Goal: Task Accomplishment & Management: Use online tool/utility

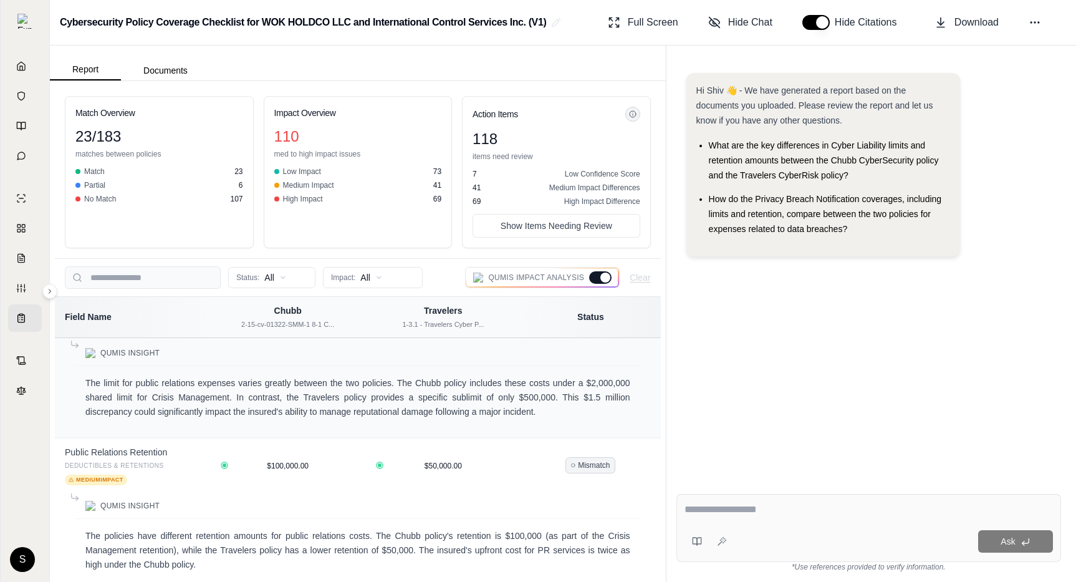
scroll to position [5693, 0]
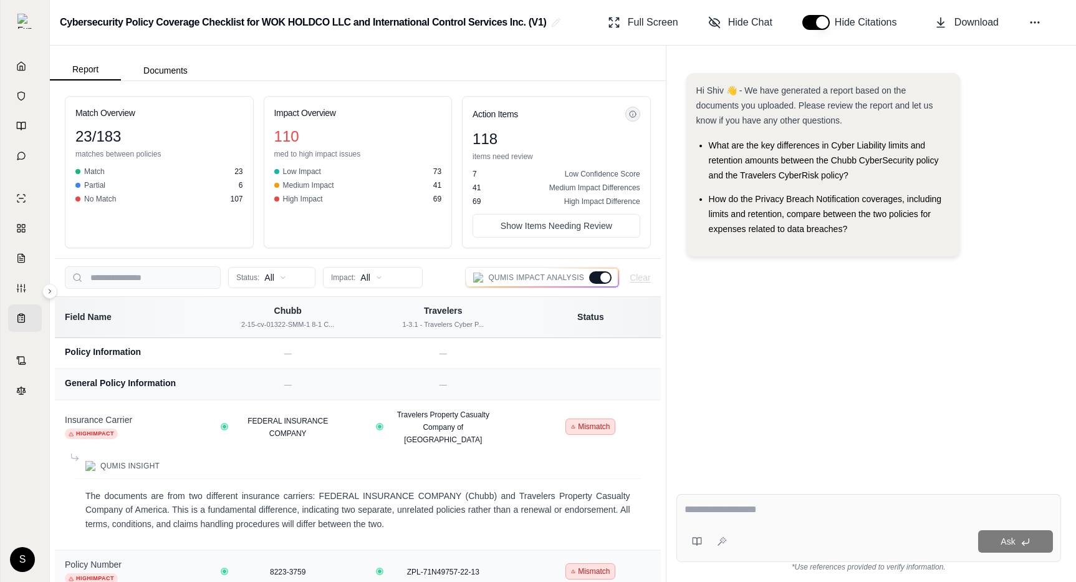
click at [657, 107] on div "Match Overview 23 / 183 matches between policies Match 23 Partial 6 No Match 10…" at bounding box center [358, 172] width 606 height 172
click at [603, 281] on div at bounding box center [605, 277] width 10 height 10
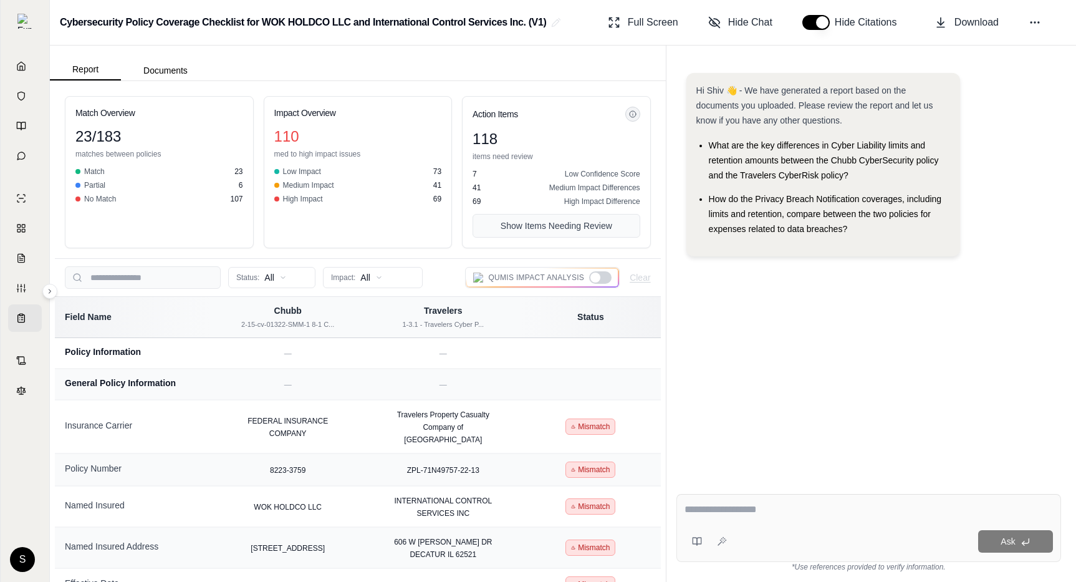
click at [601, 225] on button "Show Items Needing Review" at bounding box center [557, 226] width 168 height 24
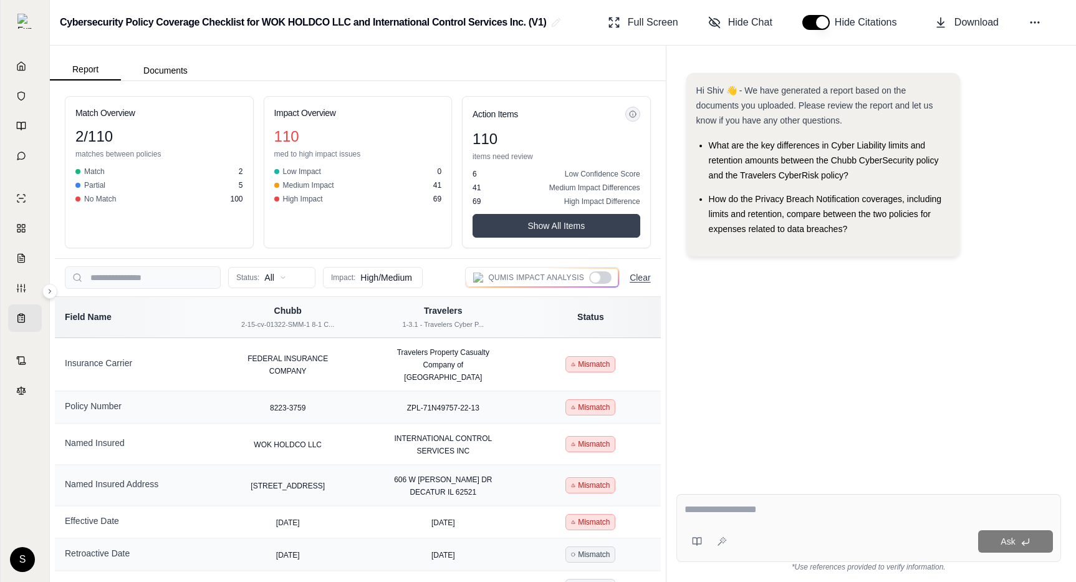
click at [641, 279] on button "Clear" at bounding box center [640, 277] width 21 height 12
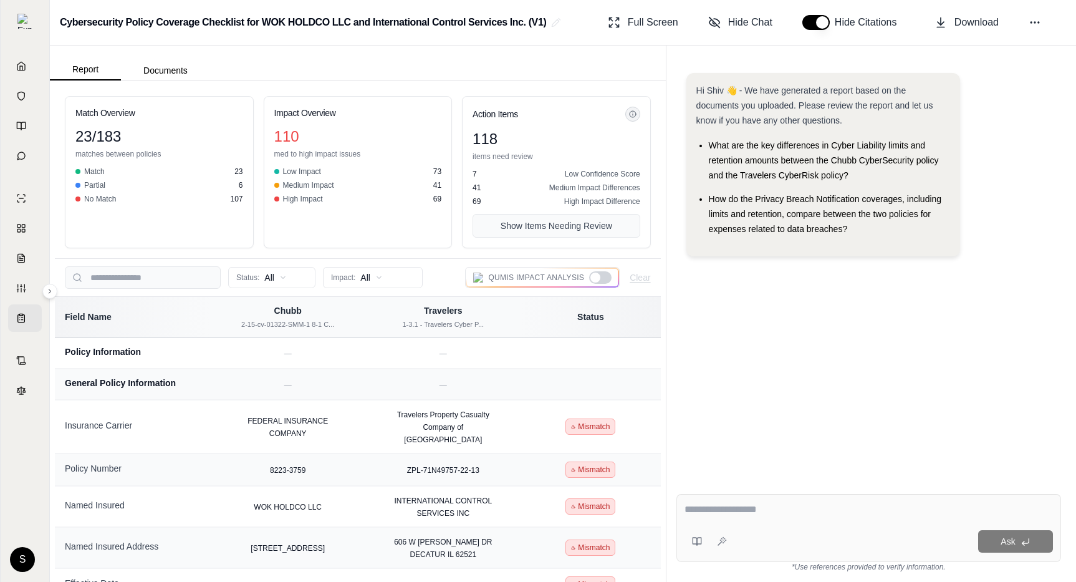
click at [579, 222] on button "Show Items Needing Review" at bounding box center [557, 226] width 168 height 24
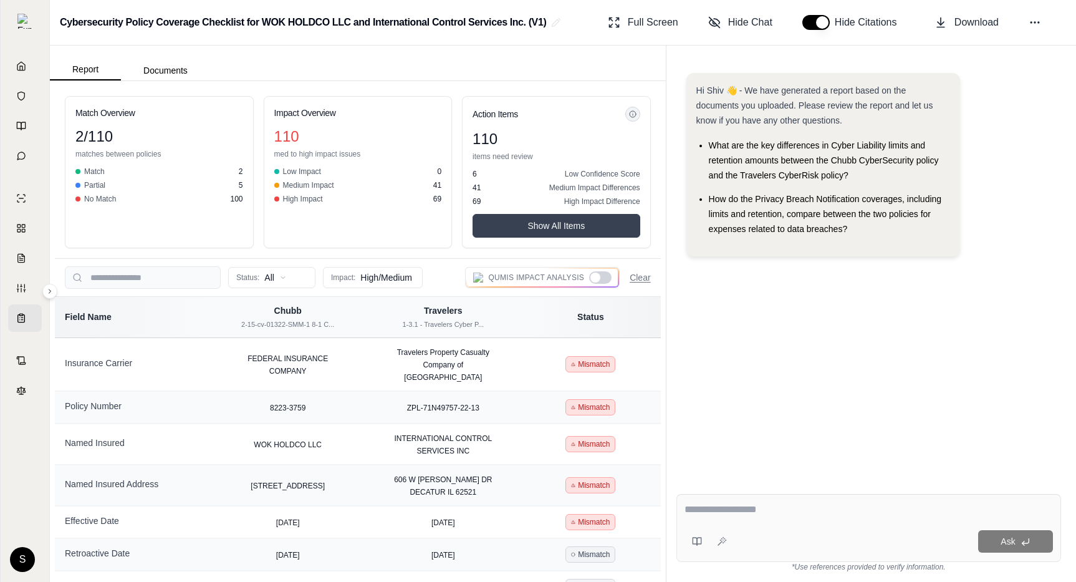
click at [560, 222] on button "Show All Items" at bounding box center [557, 226] width 168 height 24
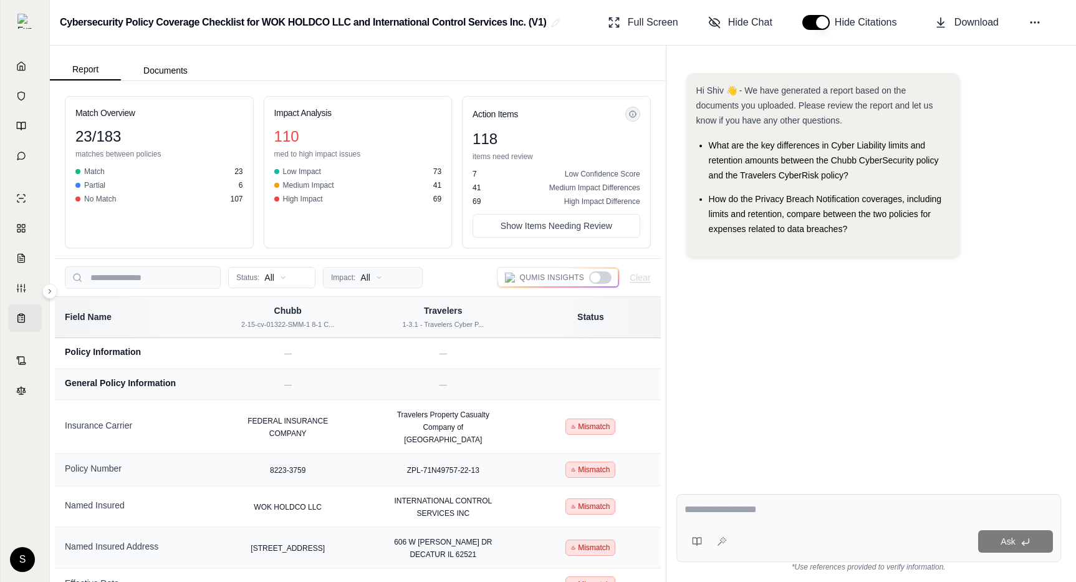
click at [374, 282] on html "Home Vault Prompts Chats Single Policy Comparisons Claims Custom Report Coverag…" at bounding box center [538, 291] width 1076 height 582
click at [296, 280] on html "Home Vault Prompts Chats Single Policy Comparisons Claims Custom Report Coverag…" at bounding box center [538, 291] width 1076 height 582
click at [713, 402] on html "Home Vault Prompts Chats Single Policy Comparisons Claims Custom Report Coverag…" at bounding box center [538, 291] width 1076 height 582
click at [595, 274] on div at bounding box center [595, 277] width 10 height 10
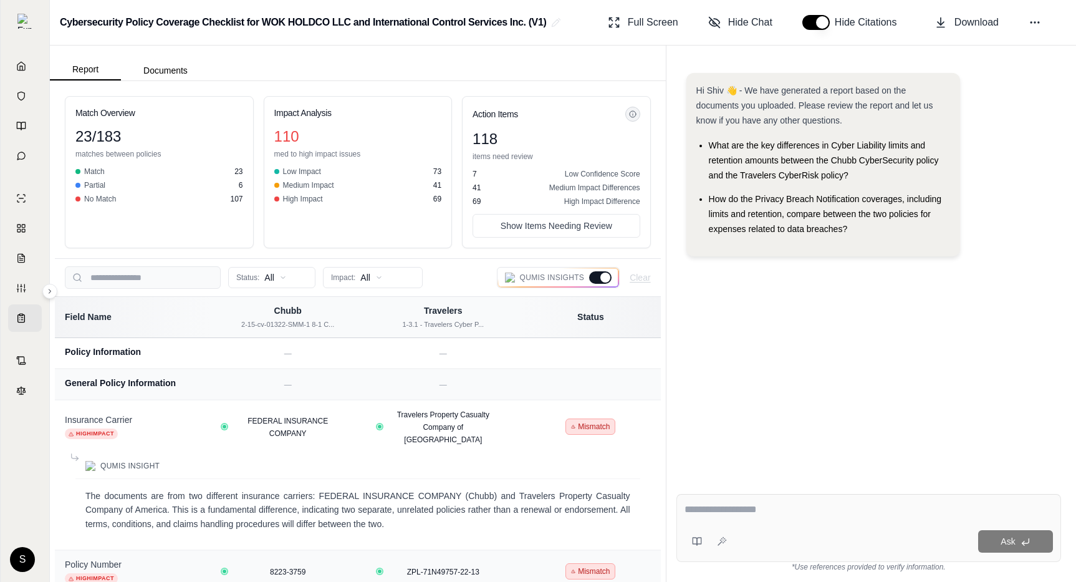
click at [603, 277] on div at bounding box center [605, 277] width 10 height 10
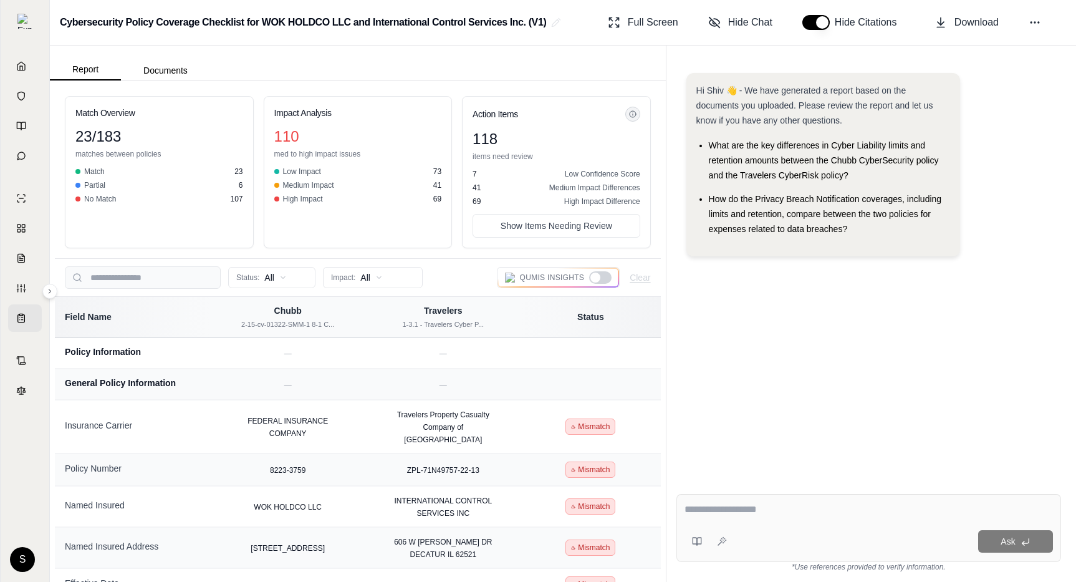
click at [601, 279] on div at bounding box center [600, 277] width 22 height 12
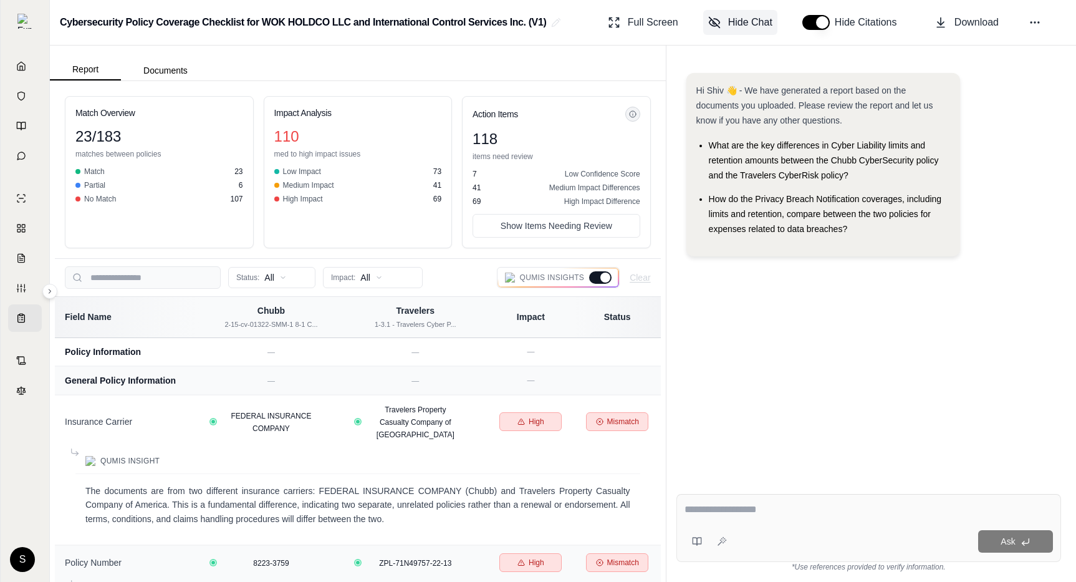
click at [741, 21] on span "Hide Chat" at bounding box center [750, 22] width 44 height 15
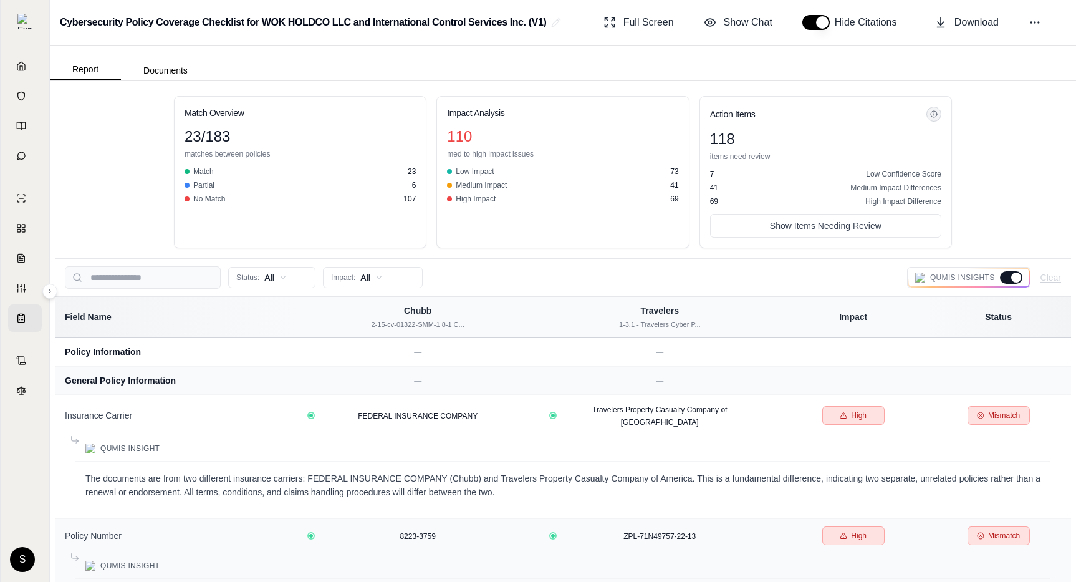
click at [810, 26] on button "button" at bounding box center [815, 22] width 27 height 15
click at [1015, 279] on div at bounding box center [1016, 277] width 10 height 10
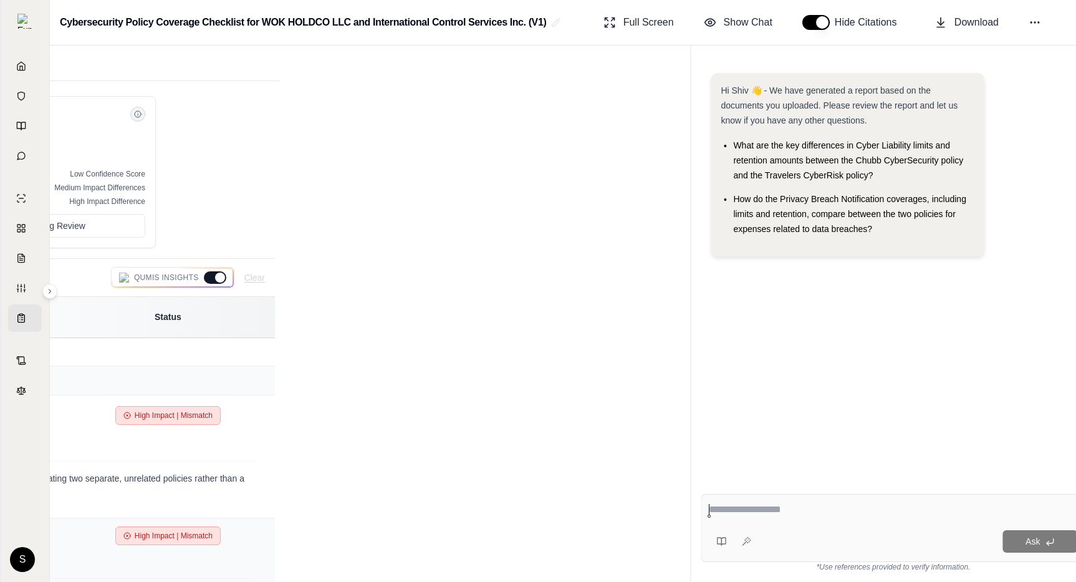
scroll to position [29, 0]
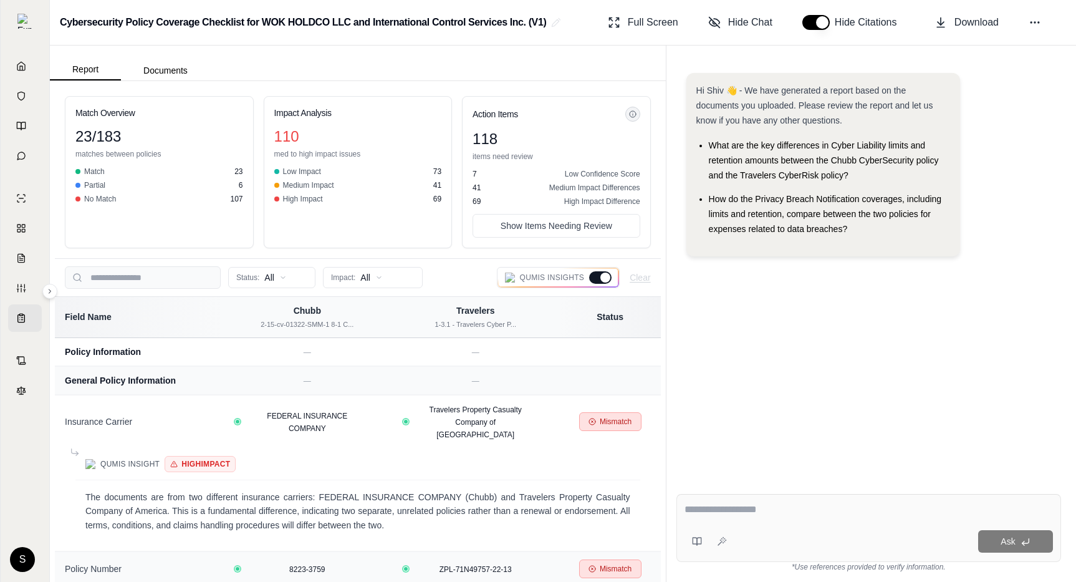
click at [600, 277] on div at bounding box center [605, 277] width 10 height 10
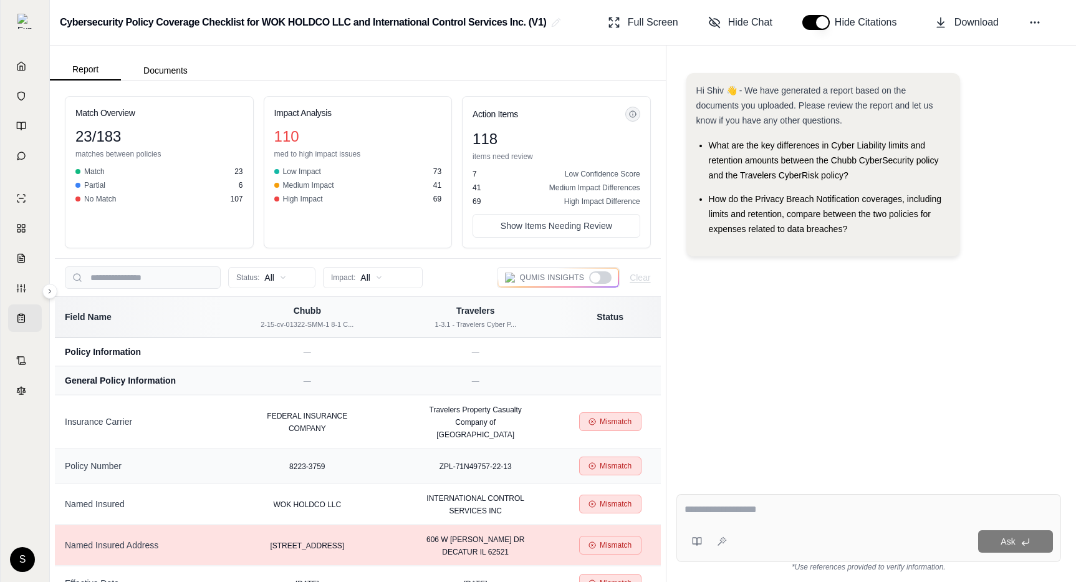
click at [598, 276] on div at bounding box center [595, 277] width 10 height 10
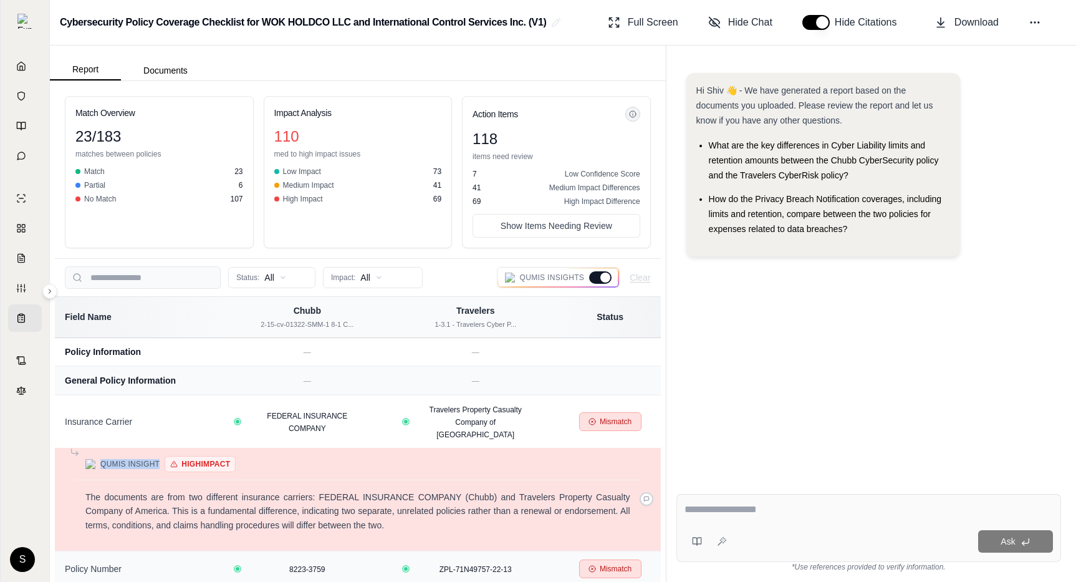
drag, startPoint x: 160, startPoint y: 451, endPoint x: 102, endPoint y: 451, distance: 57.4
click at [100, 451] on div "Qumis Insight High Impact" at bounding box center [357, 464] width 565 height 32
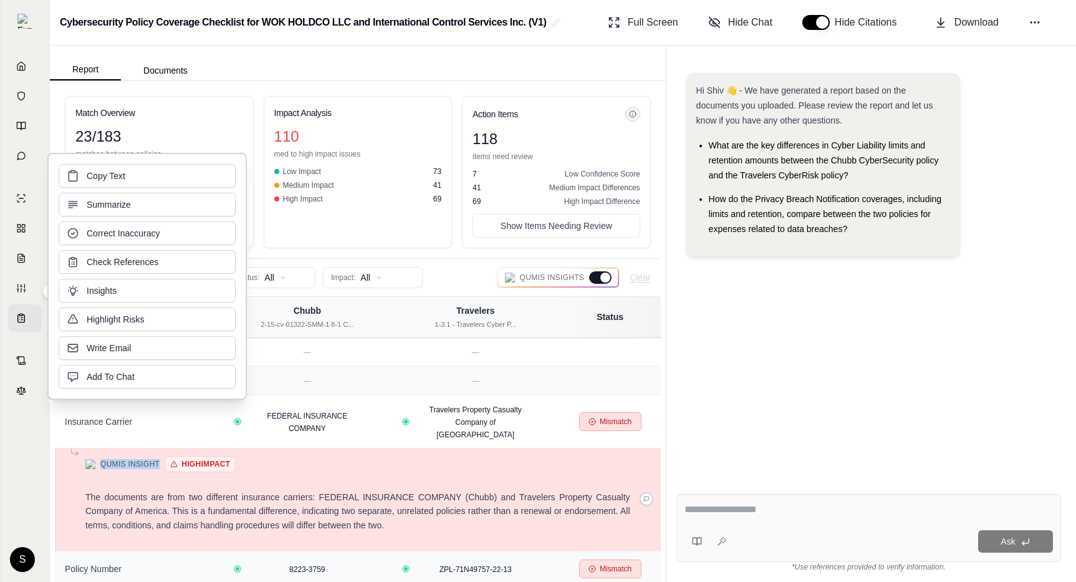
copy span "Qumis Insight"
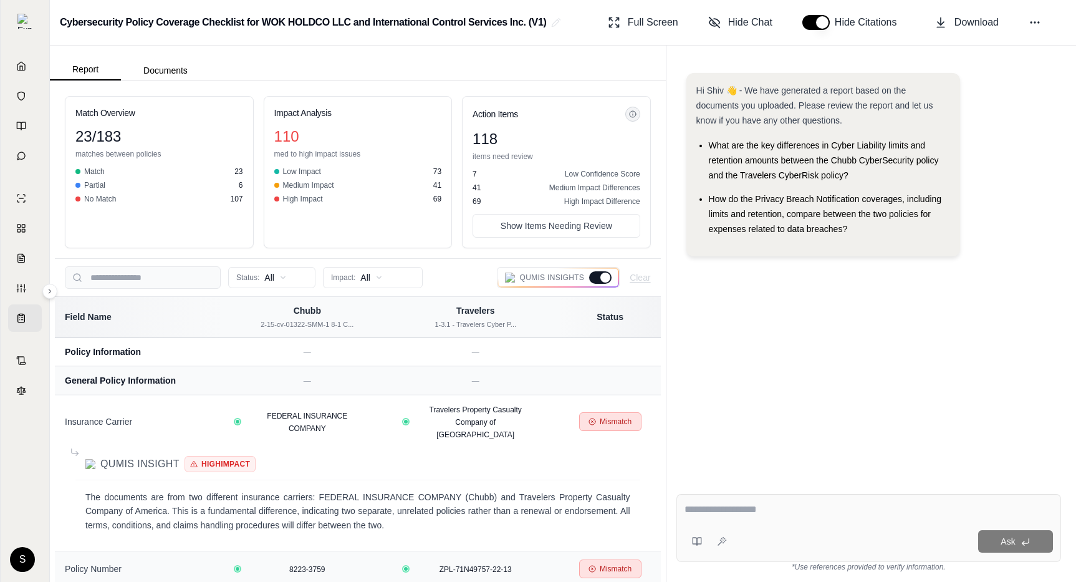
click at [797, 328] on div "Hi Shiv 👋 - We have generated a report based on the documents you uploaded. Ple…" at bounding box center [868, 268] width 385 height 411
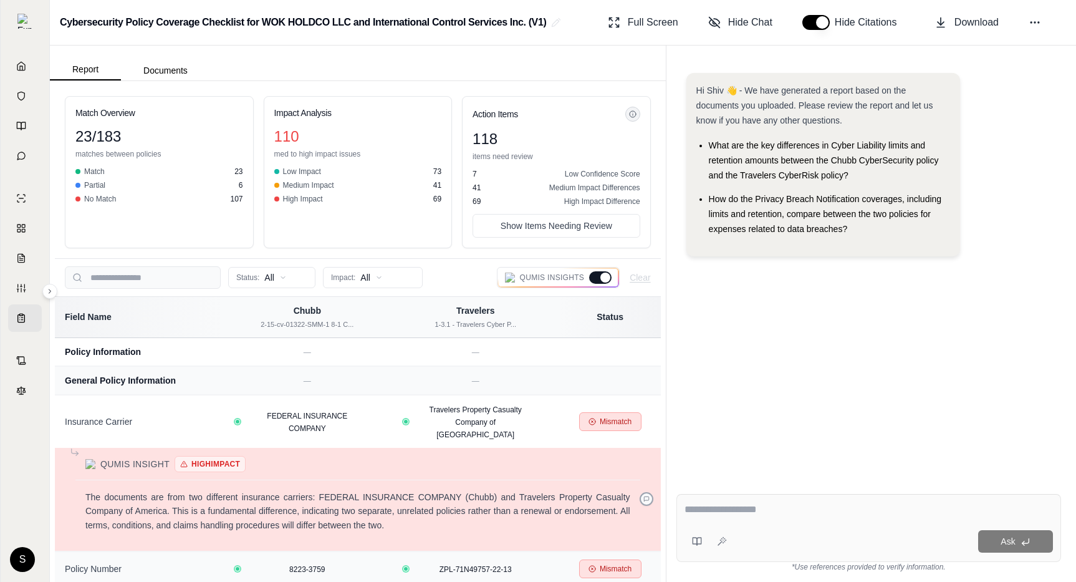
click at [645, 496] on icon at bounding box center [646, 498] width 5 height 5
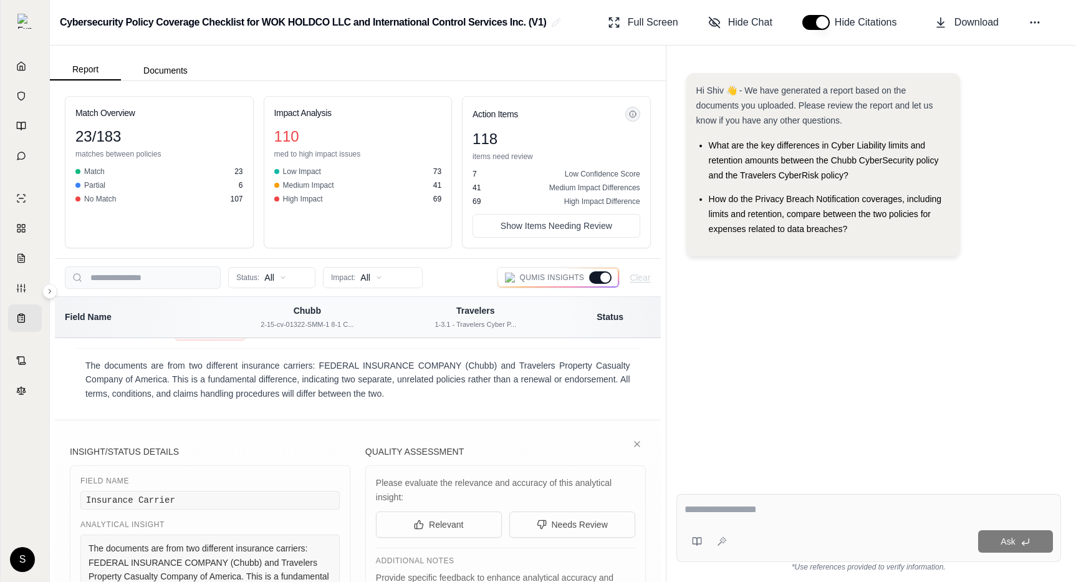
scroll to position [119, 0]
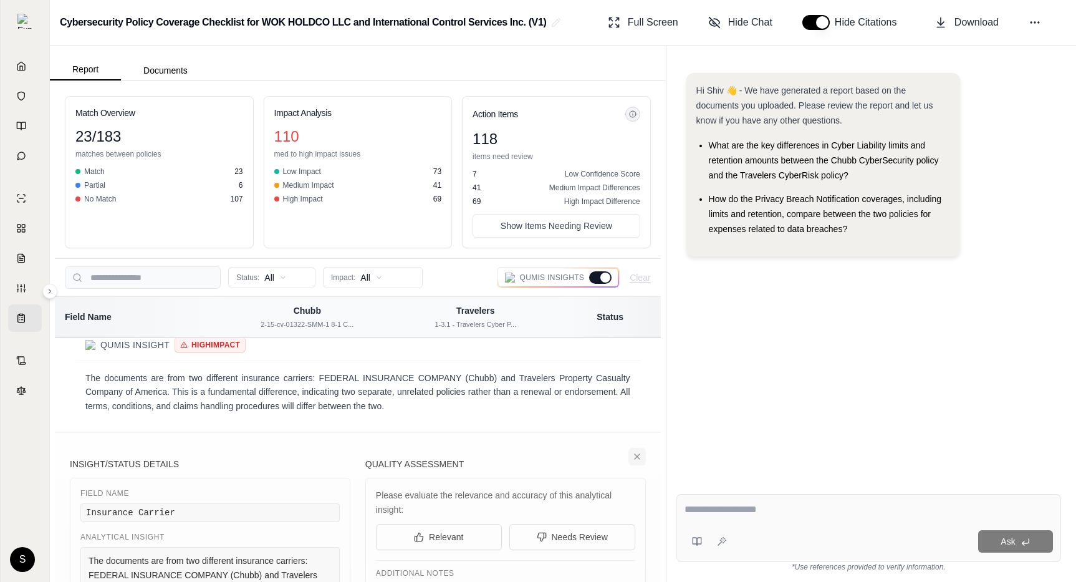
click at [637, 451] on icon at bounding box center [637, 456] width 10 height 10
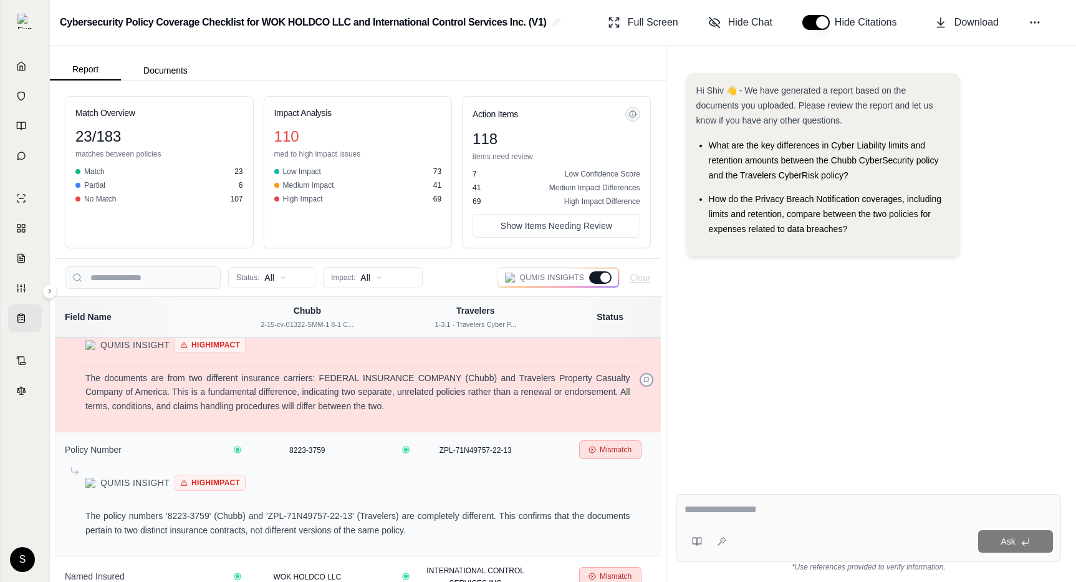
click at [645, 377] on icon at bounding box center [646, 380] width 6 height 6
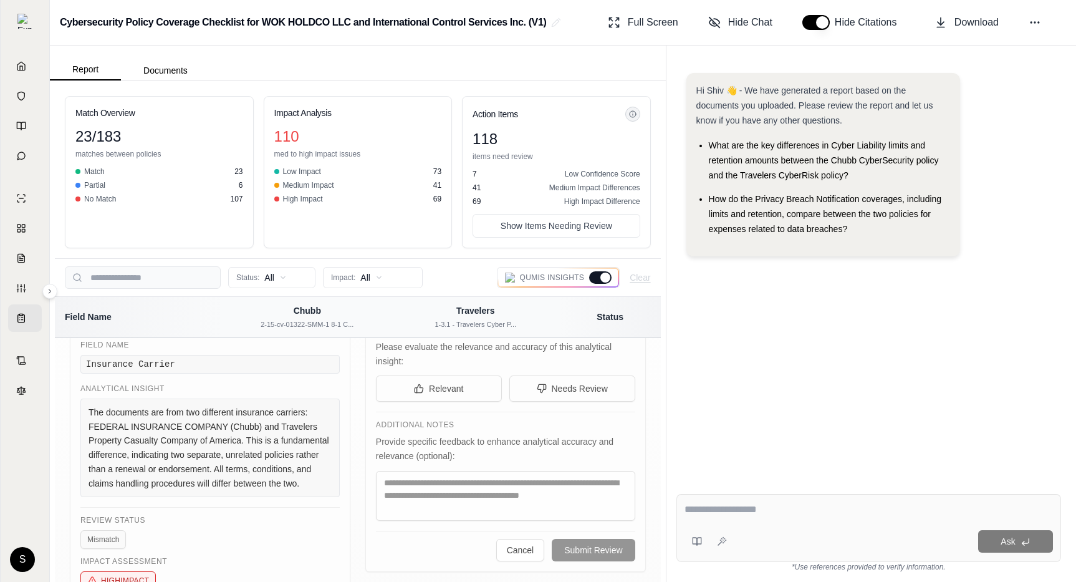
scroll to position [0, 0]
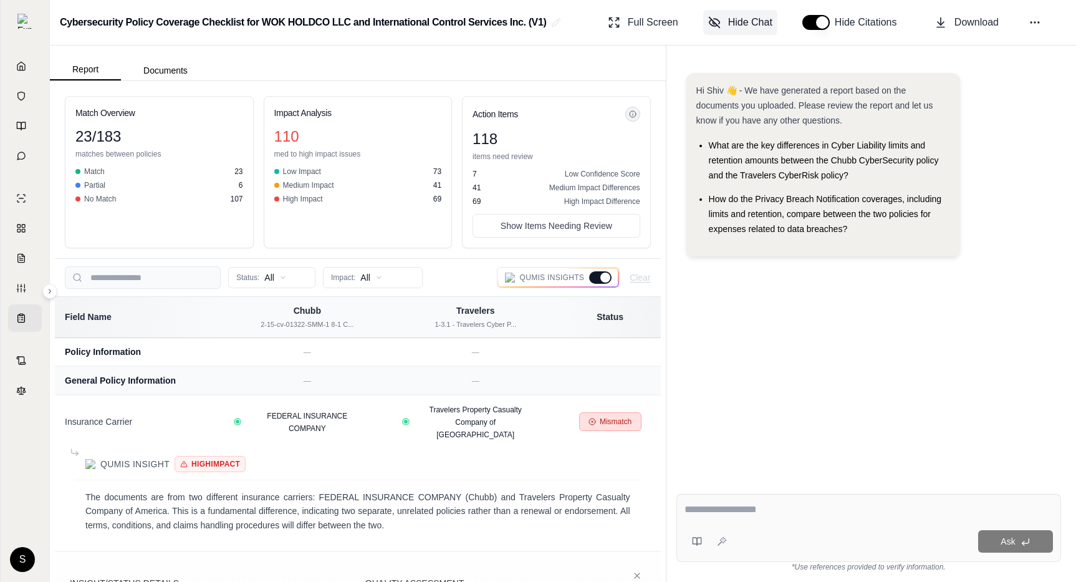
click at [727, 21] on button "Hide Chat" at bounding box center [740, 22] width 74 height 25
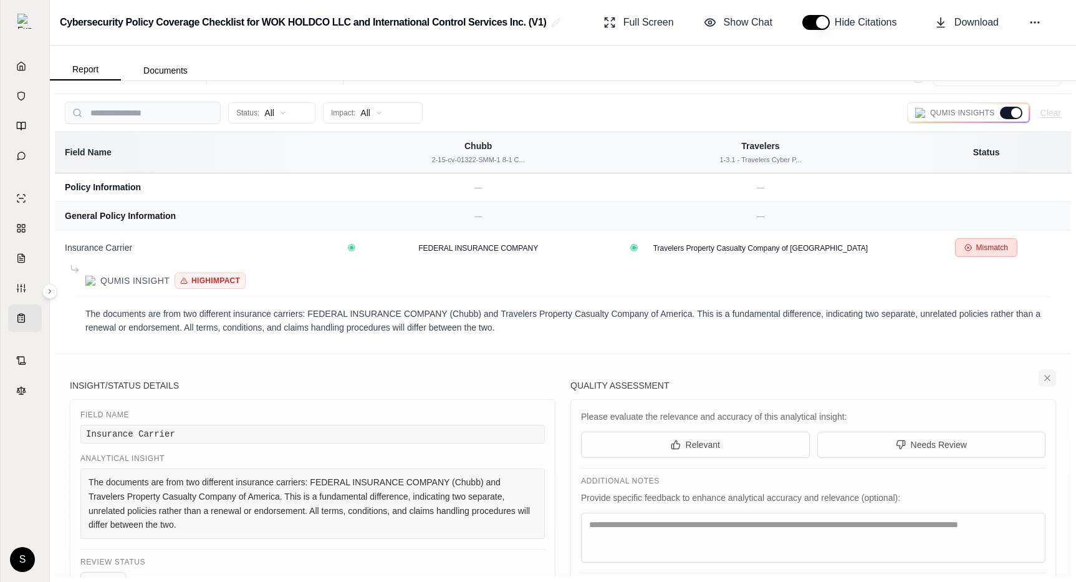
click at [1047, 372] on button at bounding box center [1047, 377] width 17 height 17
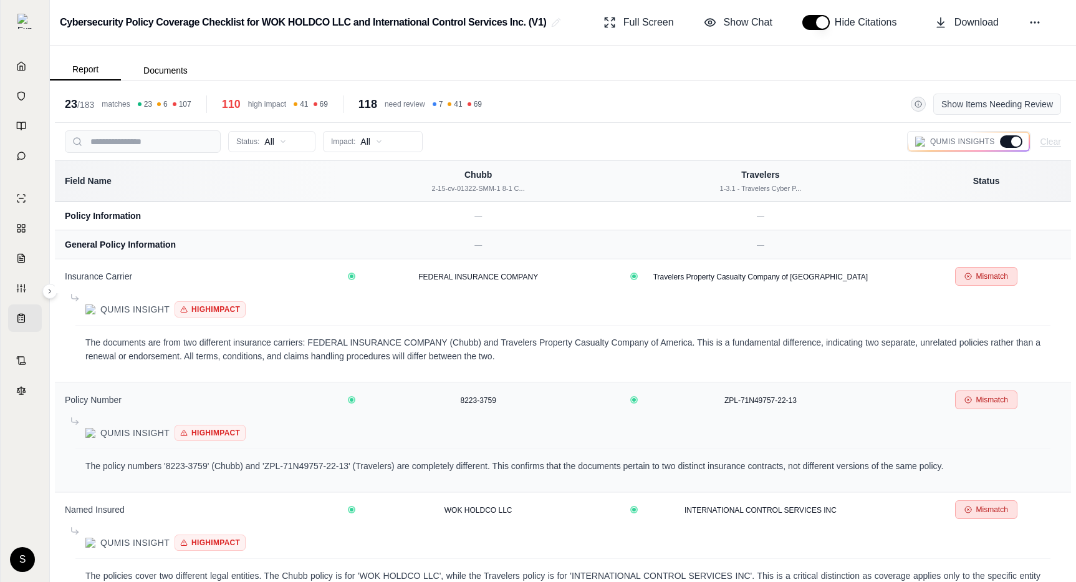
click at [955, 106] on button "Show Items Needing Review" at bounding box center [997, 104] width 128 height 21
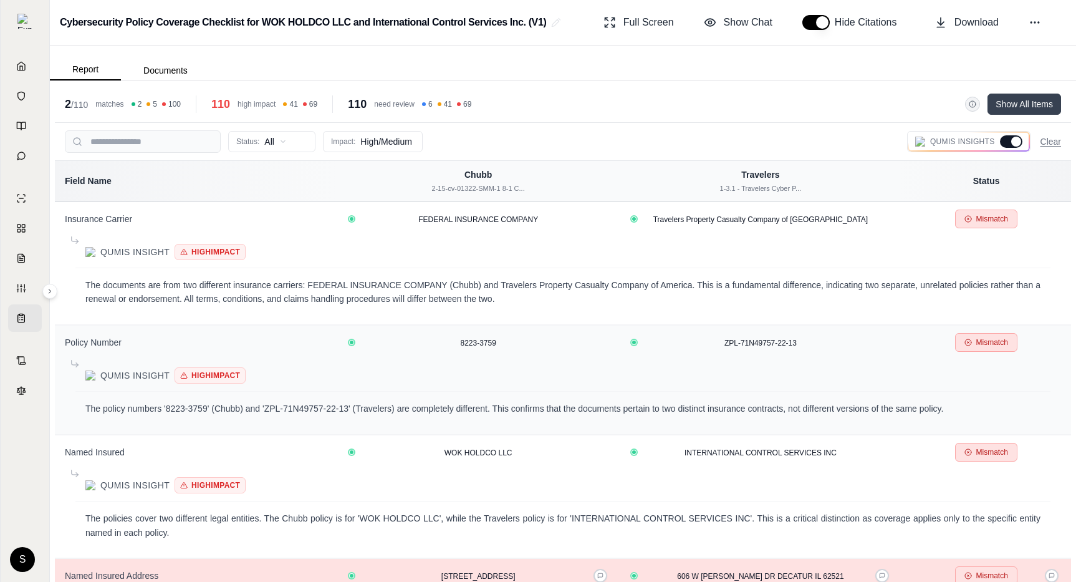
click at [1015, 108] on button "Show All Items" at bounding box center [1024, 104] width 74 height 21
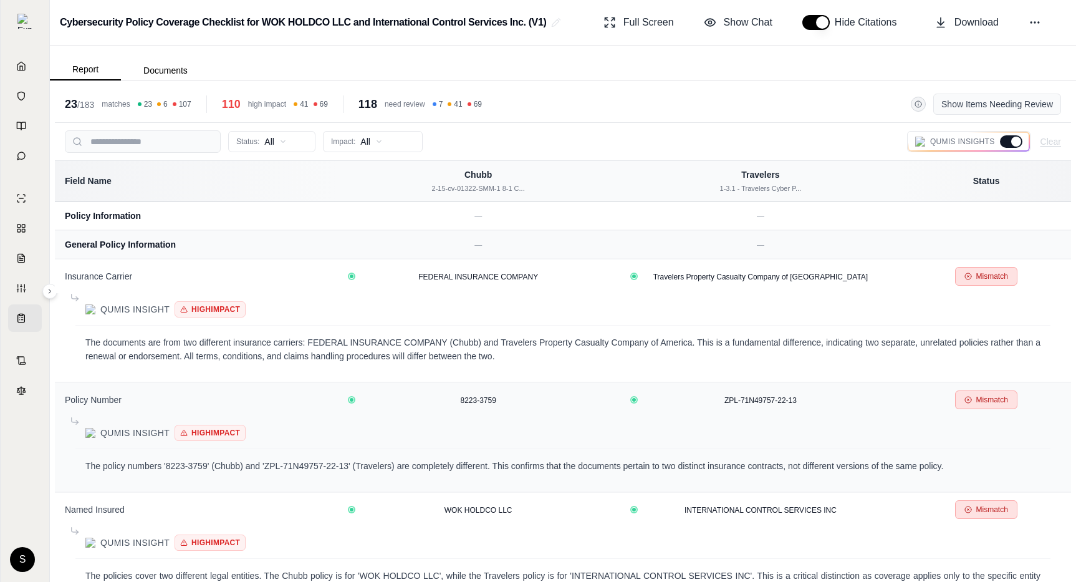
click at [1015, 108] on button "Show Items Needing Review" at bounding box center [997, 104] width 128 height 21
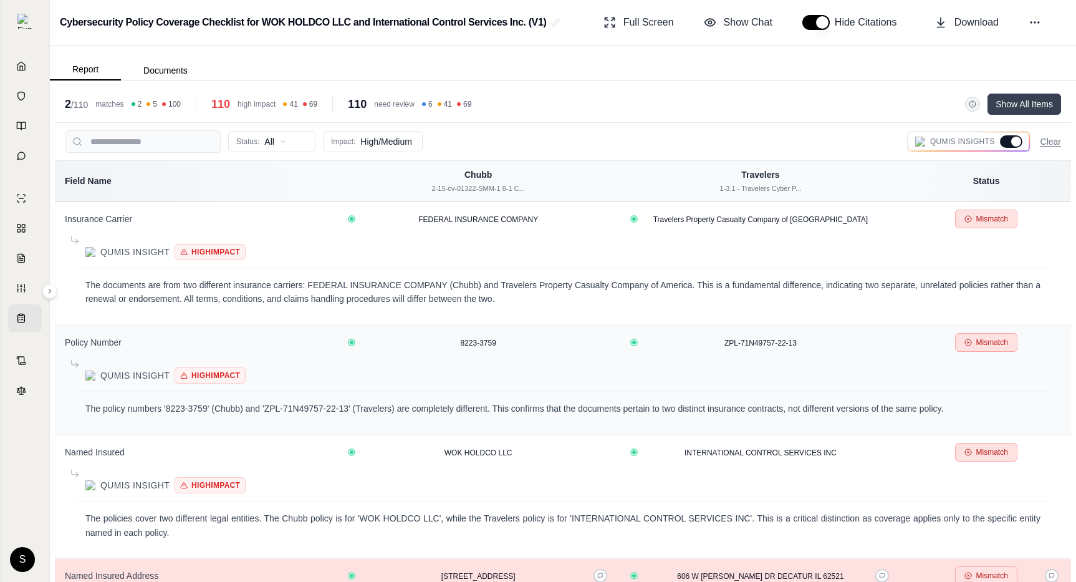
click at [1015, 108] on button "Show All Items" at bounding box center [1024, 104] width 74 height 21
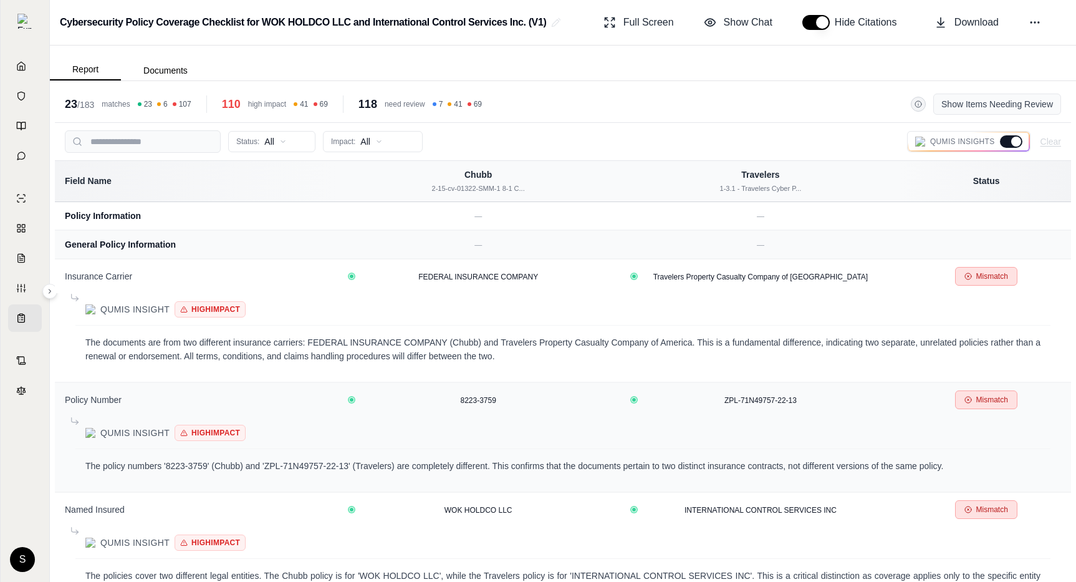
click at [1015, 108] on button "Show Items Needing Review" at bounding box center [997, 104] width 128 height 21
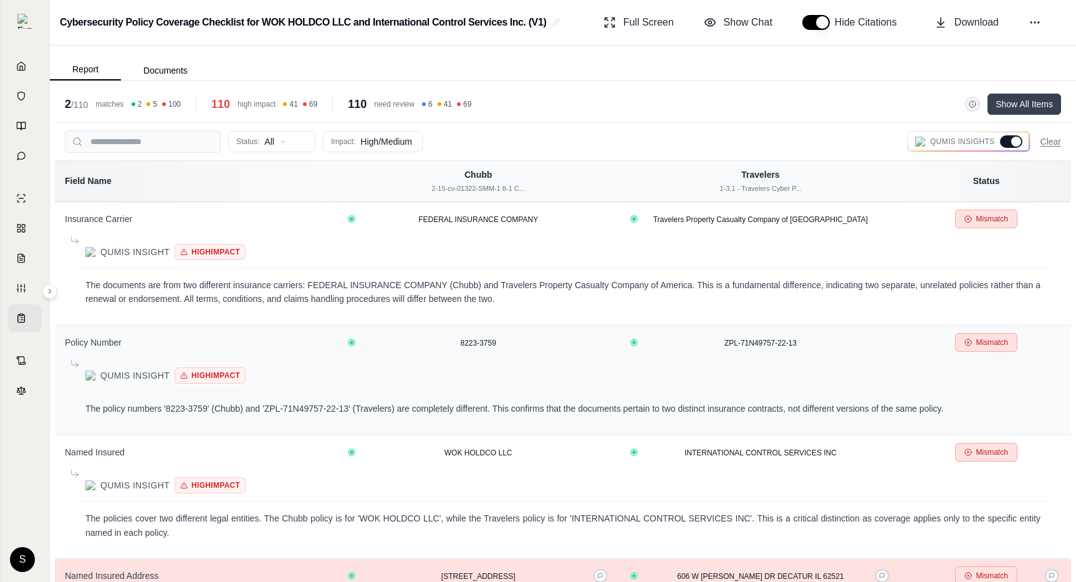
click at [1015, 108] on button "Show All Items" at bounding box center [1024, 104] width 74 height 21
